Goal: Check status: Check status

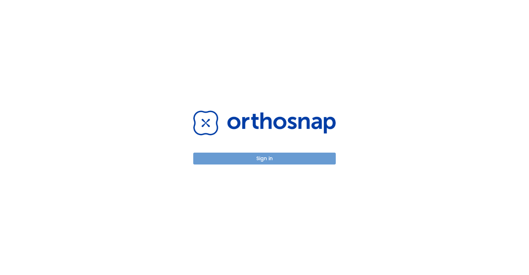
click at [253, 159] on button "Sign in" at bounding box center [264, 159] width 142 height 12
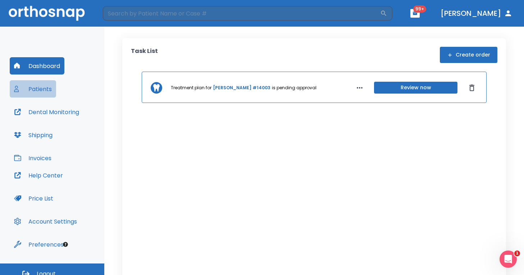
click at [45, 86] on button "Patients" at bounding box center [33, 88] width 46 height 17
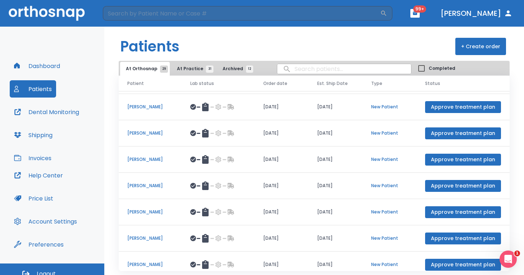
scroll to position [54, 0]
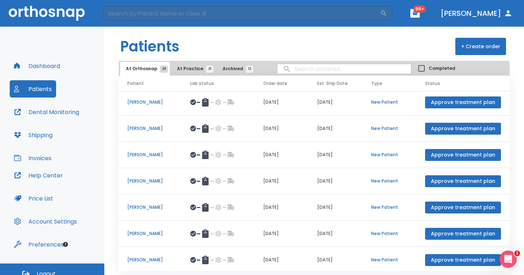
click at [149, 181] on p "[PERSON_NAME]" at bounding box center [150, 181] width 46 height 6
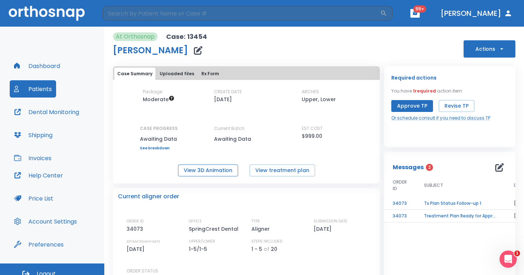
click at [226, 174] on button "View 3D Animation" at bounding box center [208, 170] width 60 height 12
click at [270, 170] on button "View treatment plan" at bounding box center [282, 170] width 65 height 12
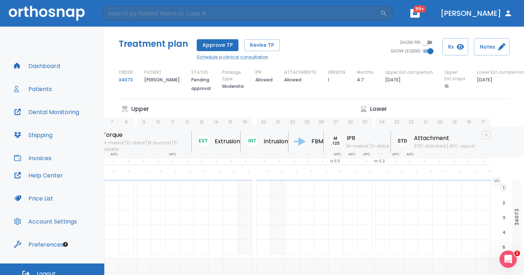
scroll to position [0, 15]
